Goal: Information Seeking & Learning: Check status

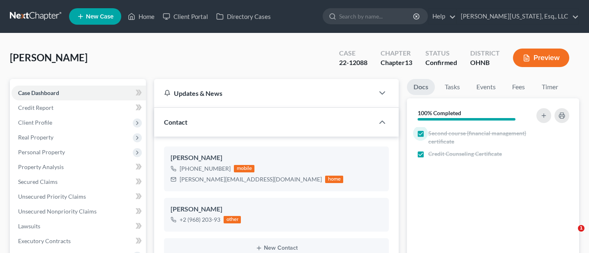
select select "3"
select select "4"
click at [396, 16] on input "search" at bounding box center [376, 16] width 75 height 15
type input "Woodland"
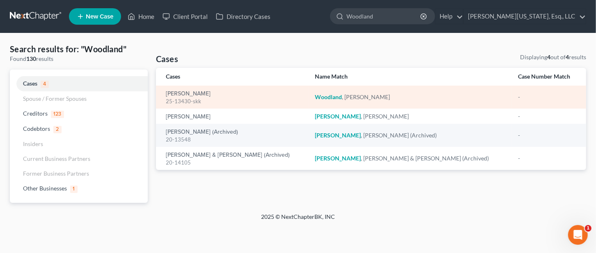
click at [184, 90] on div "[PERSON_NAME] 25-13430-skk" at bounding box center [234, 97] width 136 height 16
click at [183, 92] on link "[PERSON_NAME]" at bounding box center [188, 94] width 45 height 6
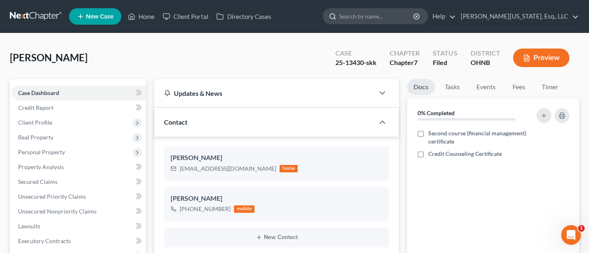
click at [405, 18] on input "search" at bounding box center [376, 16] width 75 height 15
type input "[PERSON_NAME]"
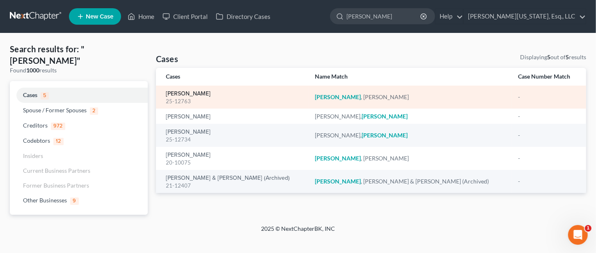
click at [186, 92] on link "[PERSON_NAME]" at bounding box center [188, 94] width 45 height 6
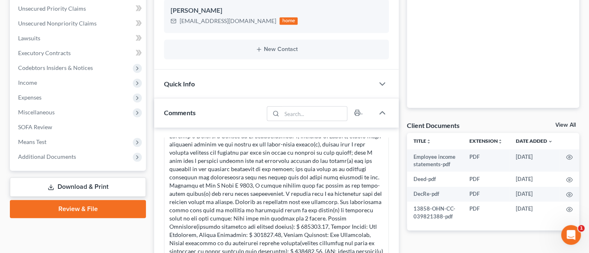
scroll to position [219, 0]
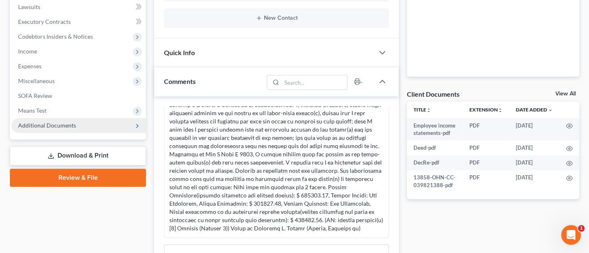
click at [46, 123] on span "Additional Documents" at bounding box center [47, 125] width 58 height 7
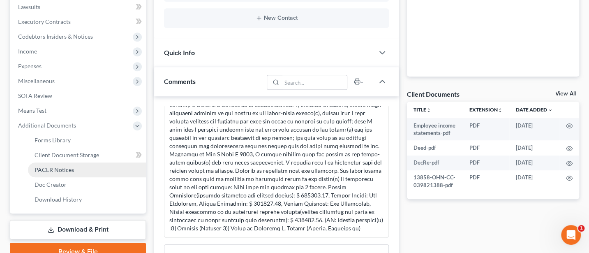
click at [55, 170] on span "PACER Notices" at bounding box center [53, 169] width 39 height 7
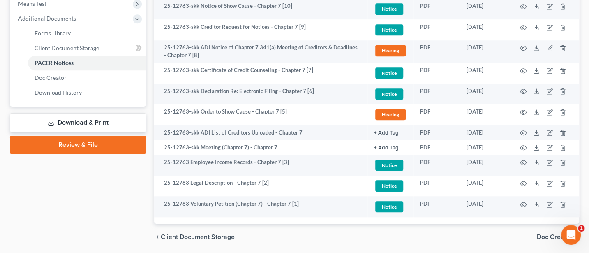
scroll to position [329, 0]
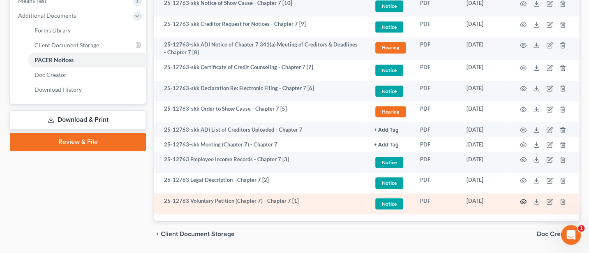
click at [523, 201] on circle "button" at bounding box center [523, 201] width 2 height 2
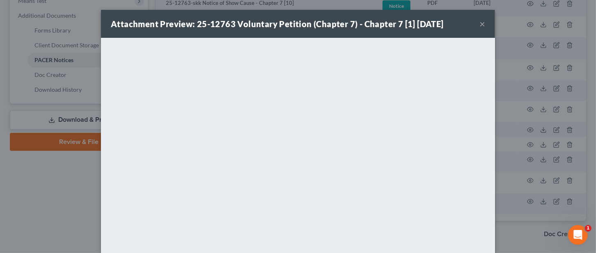
click at [478, 37] on div "Attachment Preview: 25-12763 Voluntary Petition (Chapter 7) - Chapter 7 [1] [DA…" at bounding box center [298, 24] width 394 height 28
click at [480, 22] on button "×" at bounding box center [483, 24] width 6 height 10
